Goal: Transaction & Acquisition: Purchase product/service

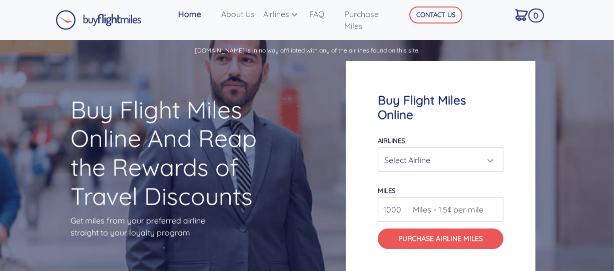
click at [491, 153] on div "Select Airline" at bounding box center [440, 160] width 113 height 19
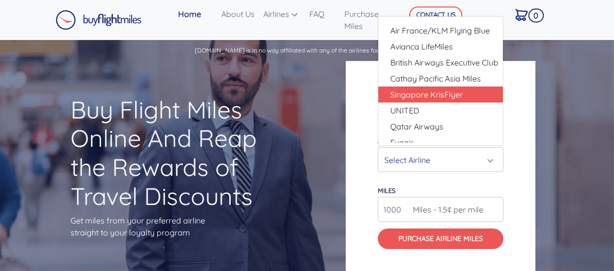
scroll to position [22, 0]
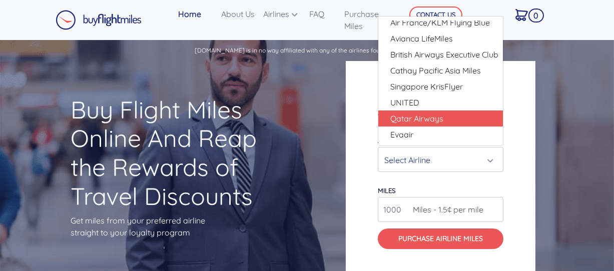
click at [438, 113] on span "Qatar Airways" at bounding box center [416, 119] width 53 height 12
select select "Qatar Airways"
type input "10000"
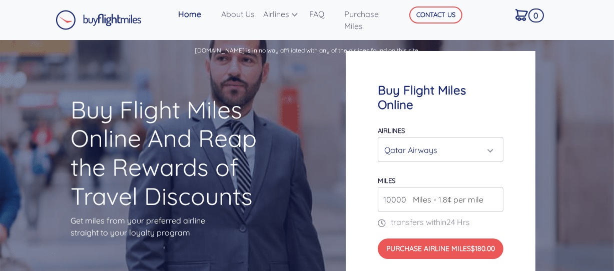
click at [369, 136] on div "Buy Flight Miles Online Airlines Air Canada Aeroplan Air France/KLM Flying Blue…" at bounding box center [441, 171] width 190 height 240
click at [422, 194] on span "Miles - 1.8¢ per mile" at bounding box center [446, 200] width 76 height 12
click at [485, 193] on input "10000" at bounding box center [441, 199] width 126 height 25
click at [438, 141] on div "Qatar Airways" at bounding box center [437, 150] width 107 height 19
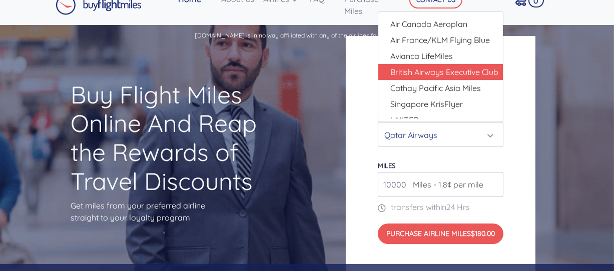
scroll to position [0, 0]
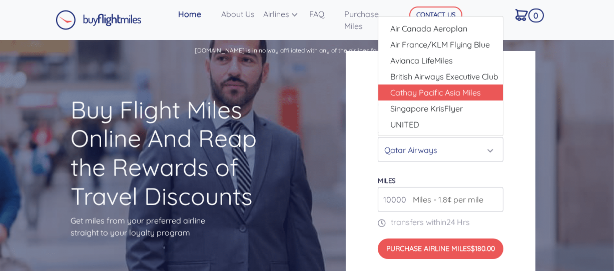
click at [437, 87] on span "Cathay Pacific Asia Miles" at bounding box center [435, 93] width 91 height 12
select select "Cathay Pacific Asia Miles"
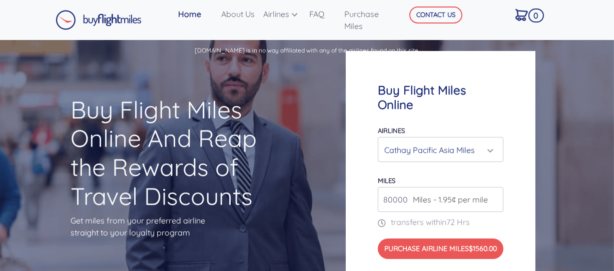
click at [402, 110] on div "Buy Flight Miles Online Airlines Air Canada Aeroplan Air France/KLM Flying Blue…" at bounding box center [441, 171] width 190 height 240
drag, startPoint x: 392, startPoint y: 195, endPoint x: 368, endPoint y: 185, distance: 26.0
click at [368, 185] on div "Buy Flight Miles Online Airlines Air Canada Aeroplan Air France/KLM Flying Blue…" at bounding box center [441, 171] width 190 height 240
drag, startPoint x: 399, startPoint y: 189, endPoint x: 405, endPoint y: 189, distance: 5.5
click at [399, 189] on input "80000" at bounding box center [441, 199] width 126 height 25
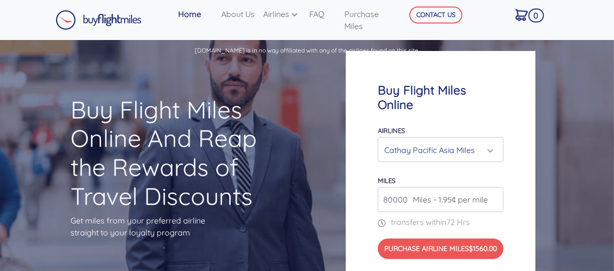
click at [407, 191] on input "80000" at bounding box center [441, 199] width 126 height 25
drag, startPoint x: 407, startPoint y: 191, endPoint x: 480, endPoint y: 201, distance: 73.6
click at [407, 191] on input "80000" at bounding box center [441, 199] width 126 height 25
click at [495, 195] on input "80000" at bounding box center [441, 199] width 126 height 25
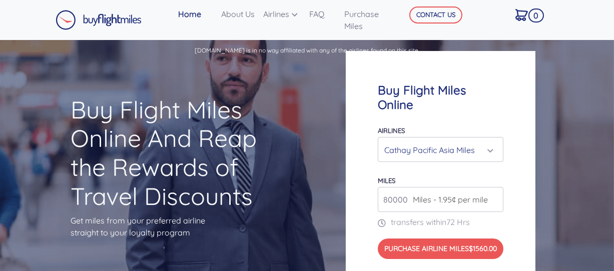
click at [495, 195] on input "80000" at bounding box center [441, 199] width 126 height 25
click at [495, 191] on input "81000" at bounding box center [441, 199] width 126 height 25
click at [495, 191] on input "82000" at bounding box center [441, 199] width 126 height 25
click at [495, 191] on input "83000" at bounding box center [441, 199] width 126 height 25
click at [493, 194] on input "82000" at bounding box center [441, 199] width 126 height 25
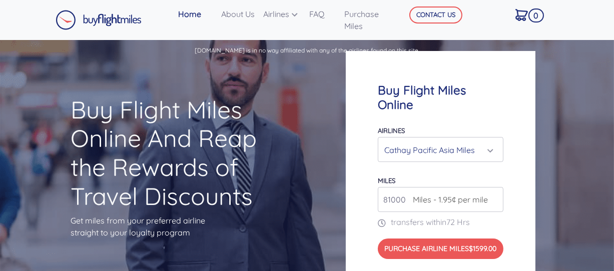
click at [493, 194] on input "81000" at bounding box center [441, 199] width 126 height 25
type input "80000"
click at [493, 194] on input "80000" at bounding box center [441, 199] width 126 height 25
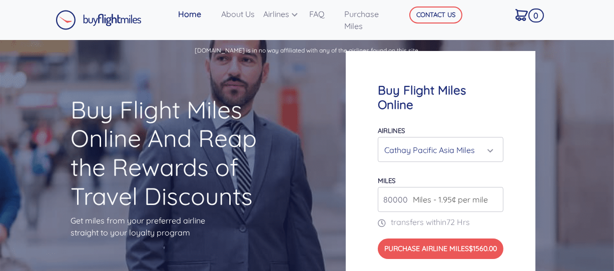
click at [493, 194] on input "80000" at bounding box center [441, 199] width 126 height 25
click at [493, 195] on input "80000" at bounding box center [441, 199] width 126 height 25
click at [476, 141] on div "Cathay Pacific Asia Miles" at bounding box center [437, 150] width 107 height 19
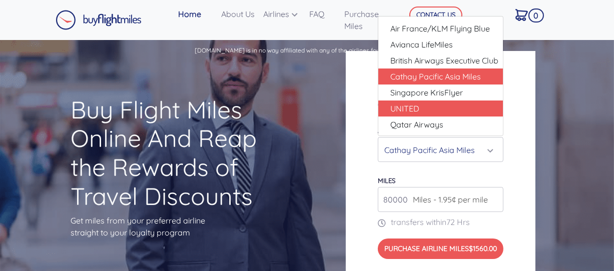
click at [441, 103] on link "UNITED" at bounding box center [440, 109] width 125 height 16
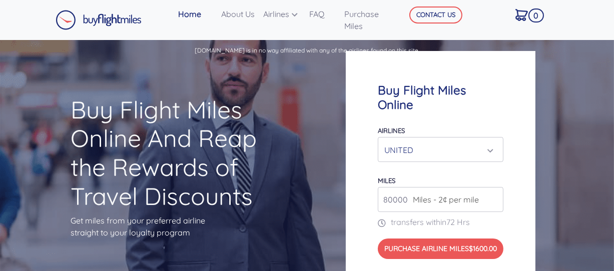
click at [491, 193] on input "80000" at bounding box center [441, 199] width 126 height 25
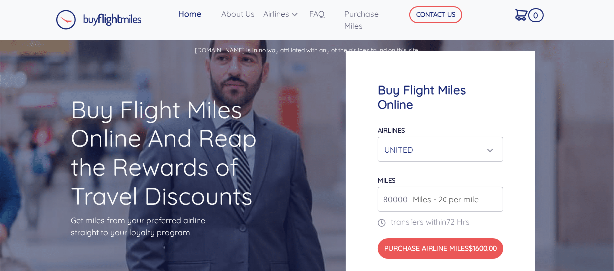
click at [473, 150] on div "UNITED" at bounding box center [437, 150] width 107 height 19
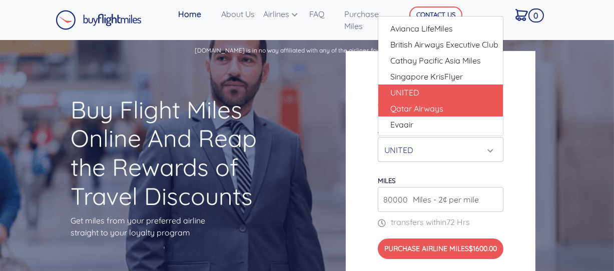
click at [440, 104] on span "Qatar Airways" at bounding box center [416, 109] width 53 height 12
select select "Qatar Airways"
type input "10000"
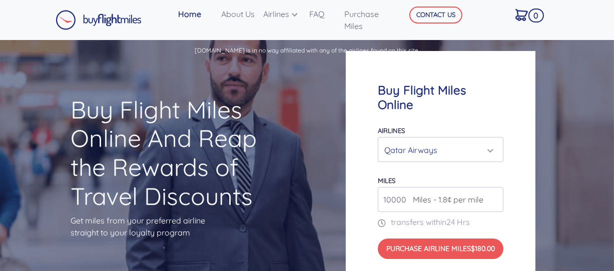
click at [469, 194] on span "Miles - 1.8¢ per mile" at bounding box center [446, 200] width 76 height 12
click at [424, 141] on div "Qatar Airways" at bounding box center [437, 150] width 107 height 19
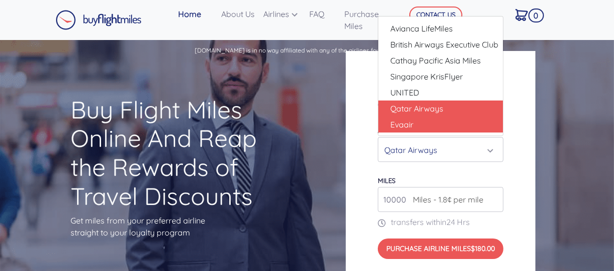
click at [415, 117] on link "Evaair" at bounding box center [440, 125] width 125 height 16
select select "Evaair"
type input "50000"
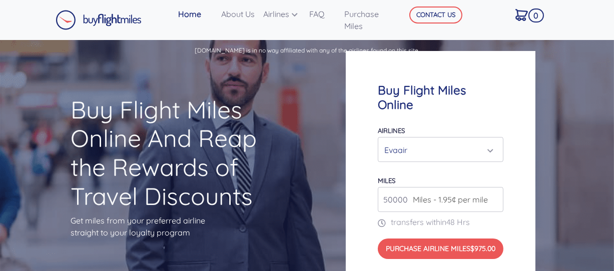
click at [416, 148] on div "Evaair" at bounding box center [437, 150] width 107 height 19
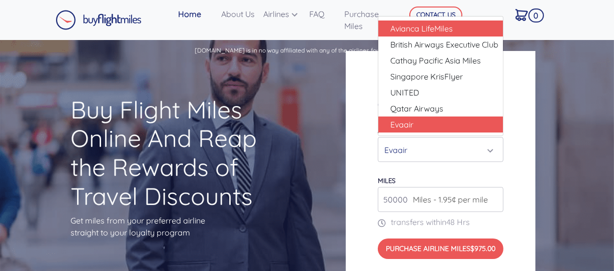
click at [421, 28] on link "Avianca LifeMiles" at bounding box center [440, 29] width 125 height 16
select select "Avianca LifeMiles"
type input "49000"
